Goal: Browse casually

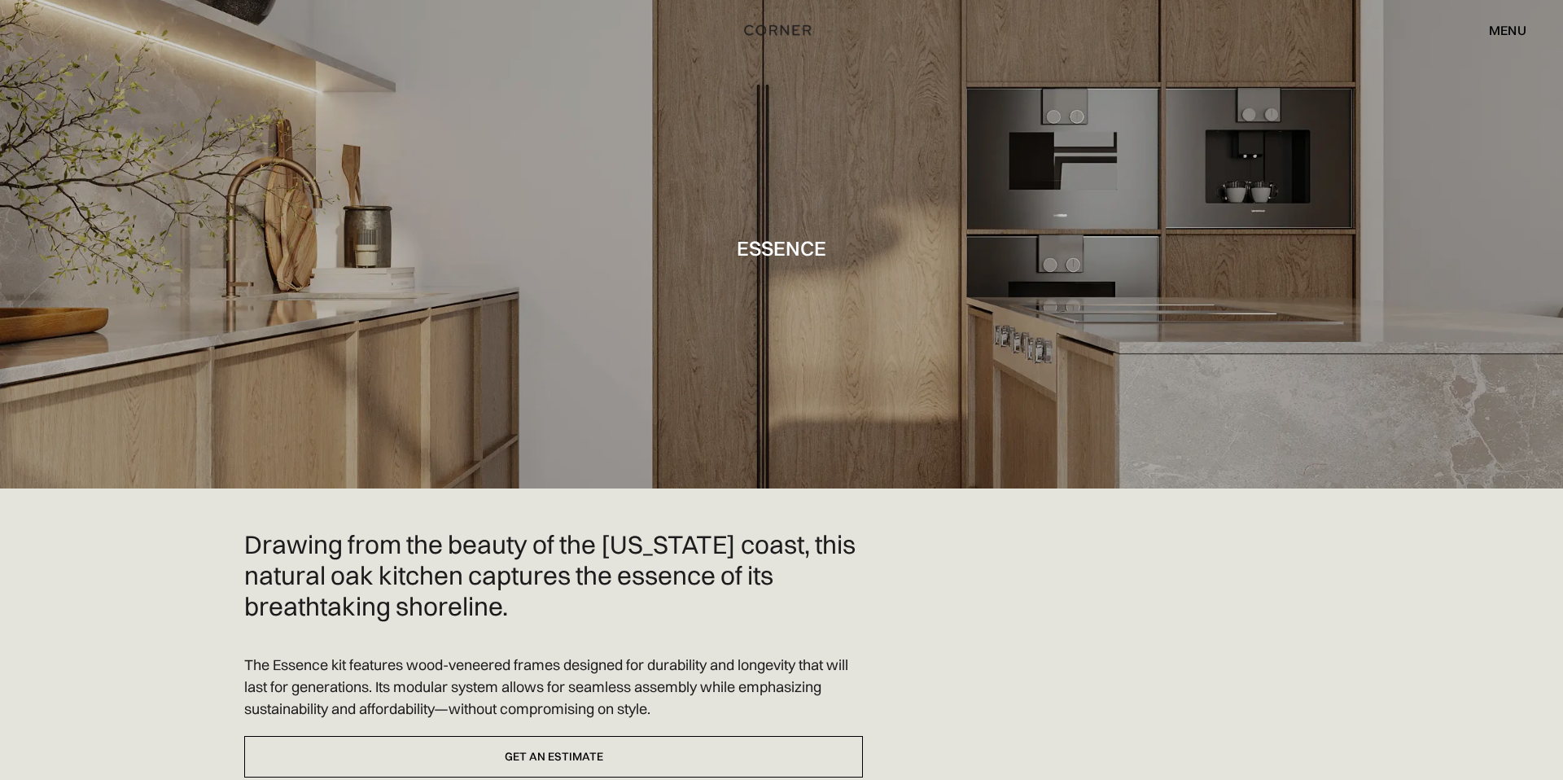
click at [1047, 325] on div at bounding box center [781, 244] width 1563 height 488
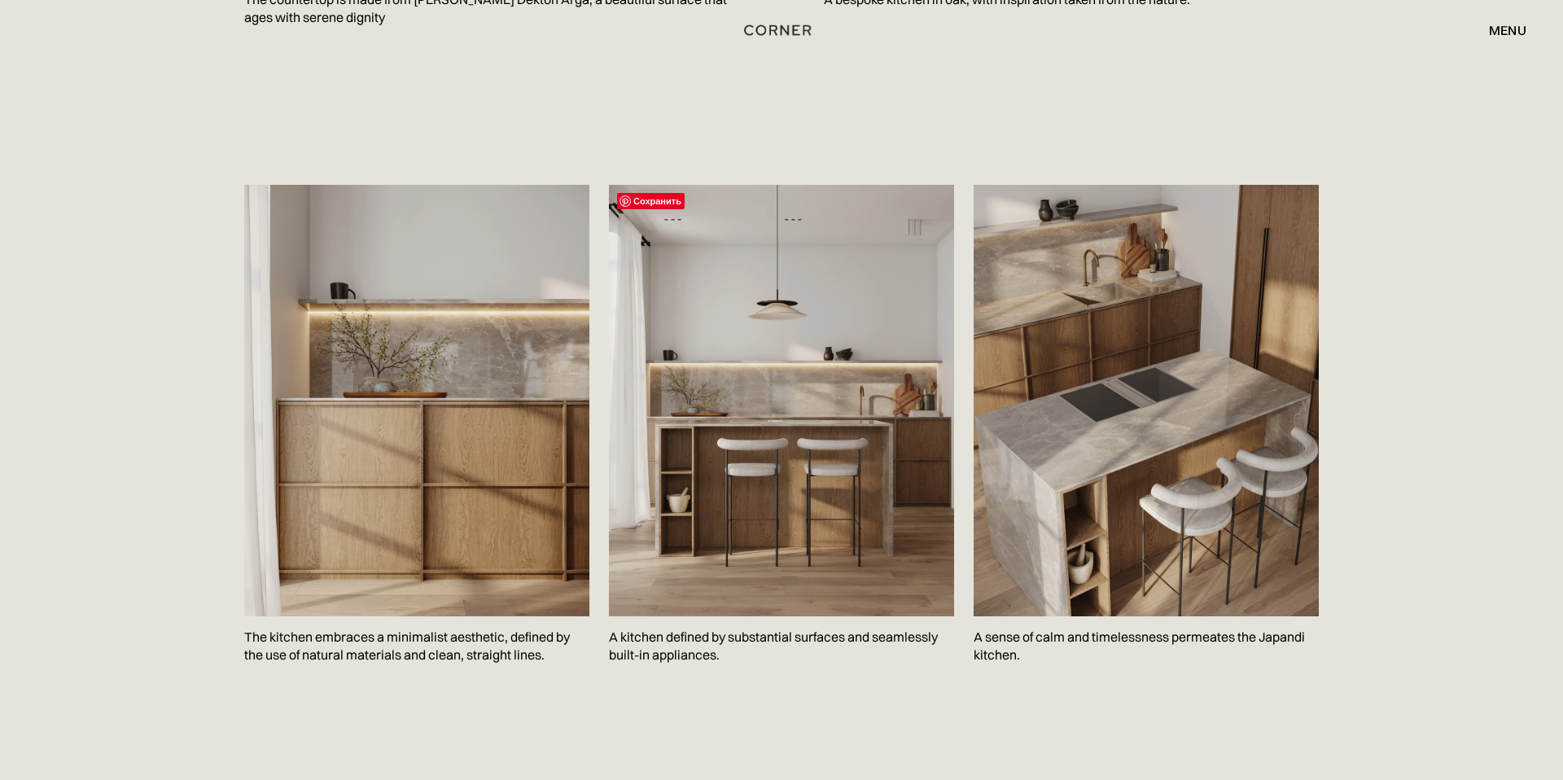
scroll to position [2359, 0]
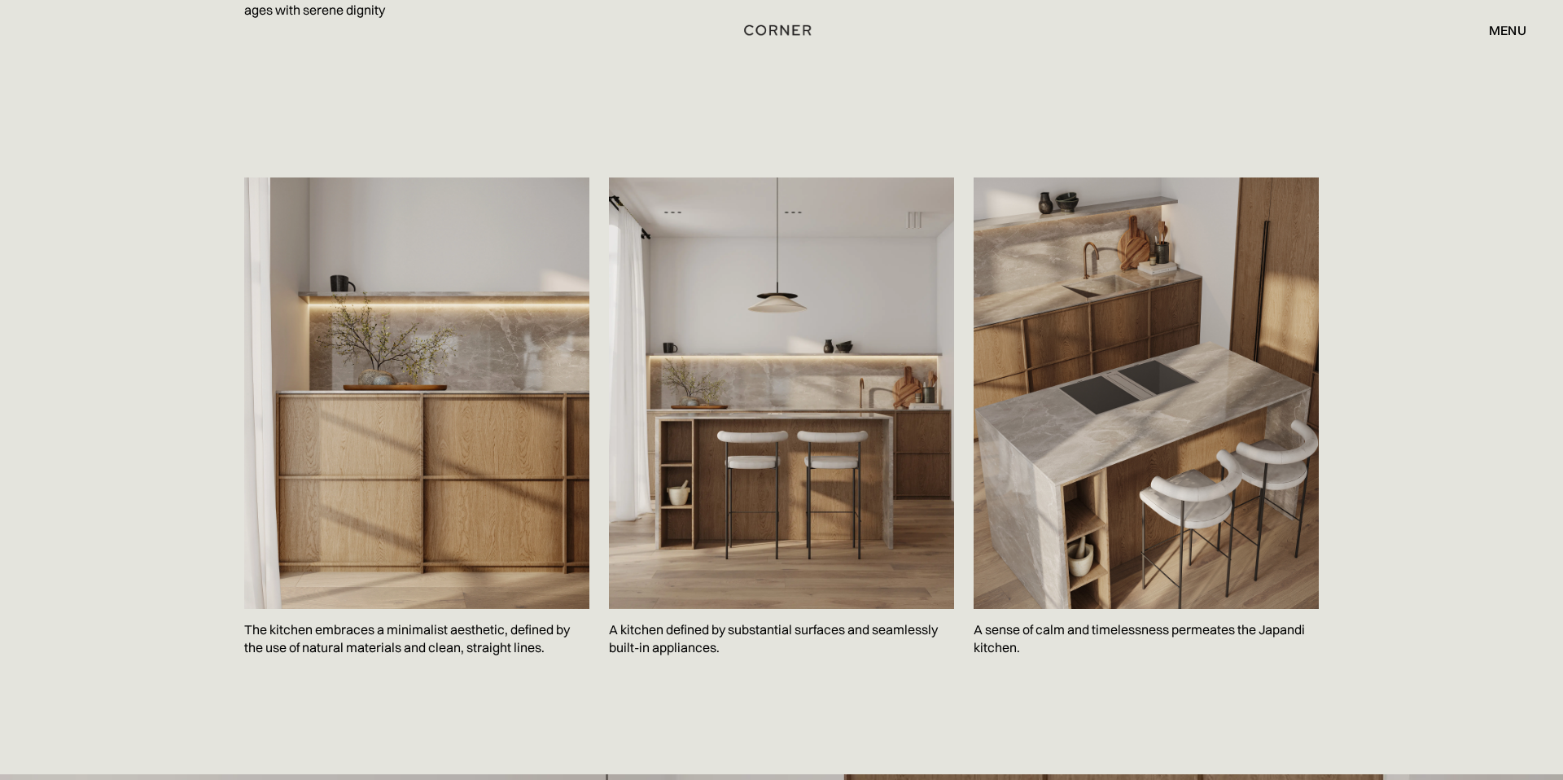
click at [133, 671] on div "Сохранить The kitchen embraces a minimalist aesthetic, defined by the use of na…" at bounding box center [781, 455] width 1563 height 637
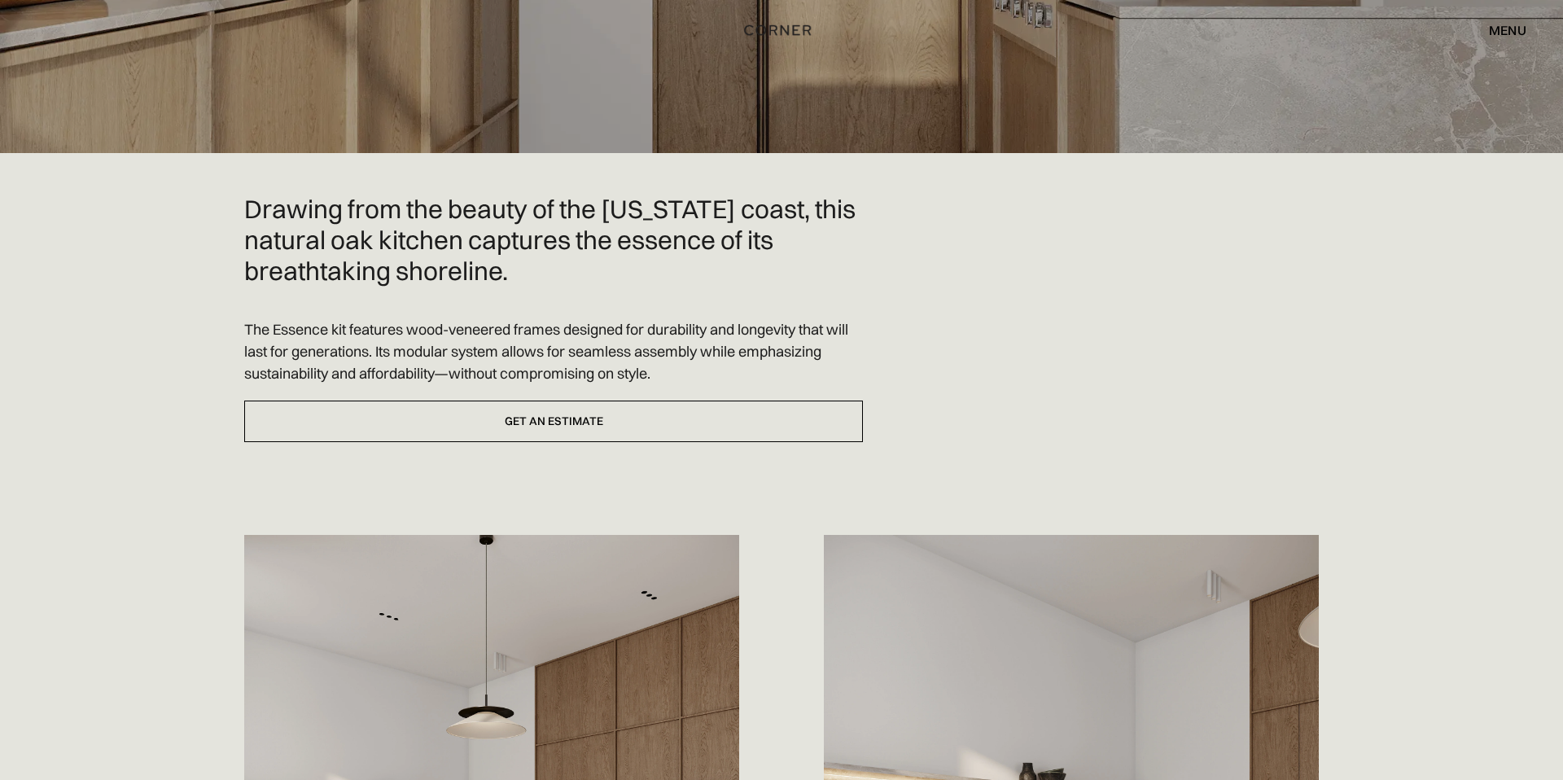
scroll to position [0, 0]
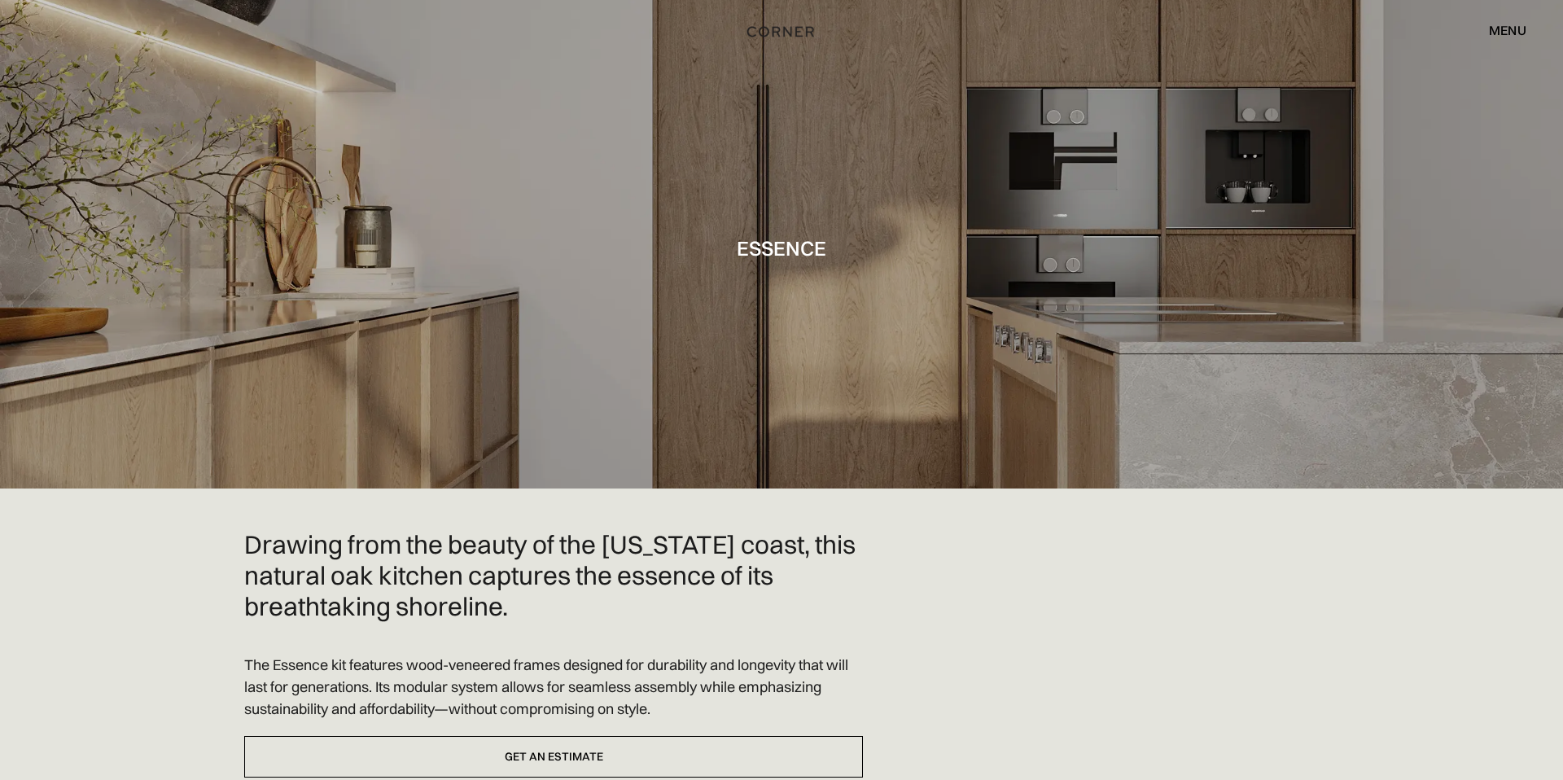
click at [785, 33] on img "home" at bounding box center [779, 31] width 67 height 21
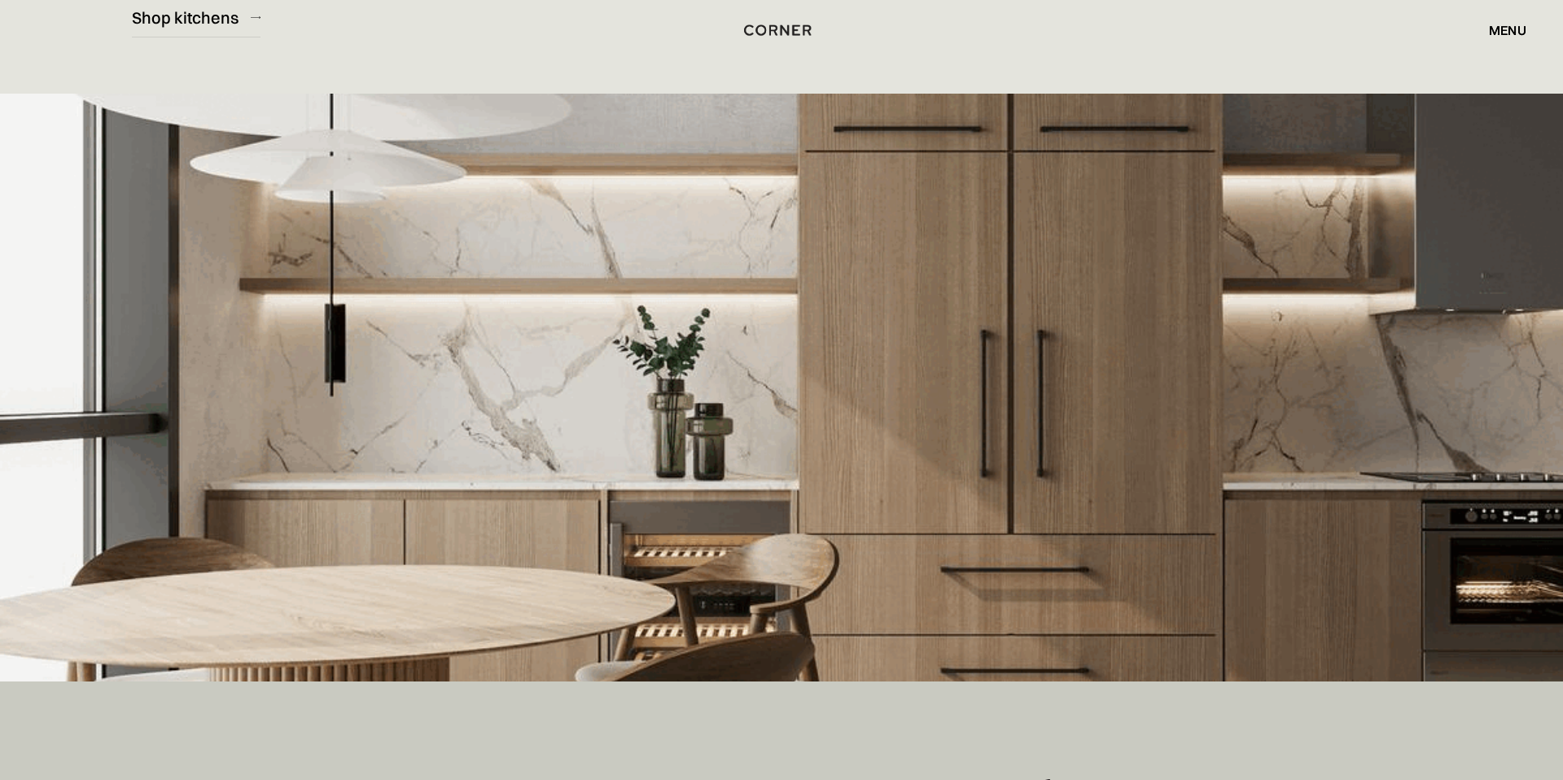
scroll to position [337, 0]
